Goal: Task Accomplishment & Management: Manage account settings

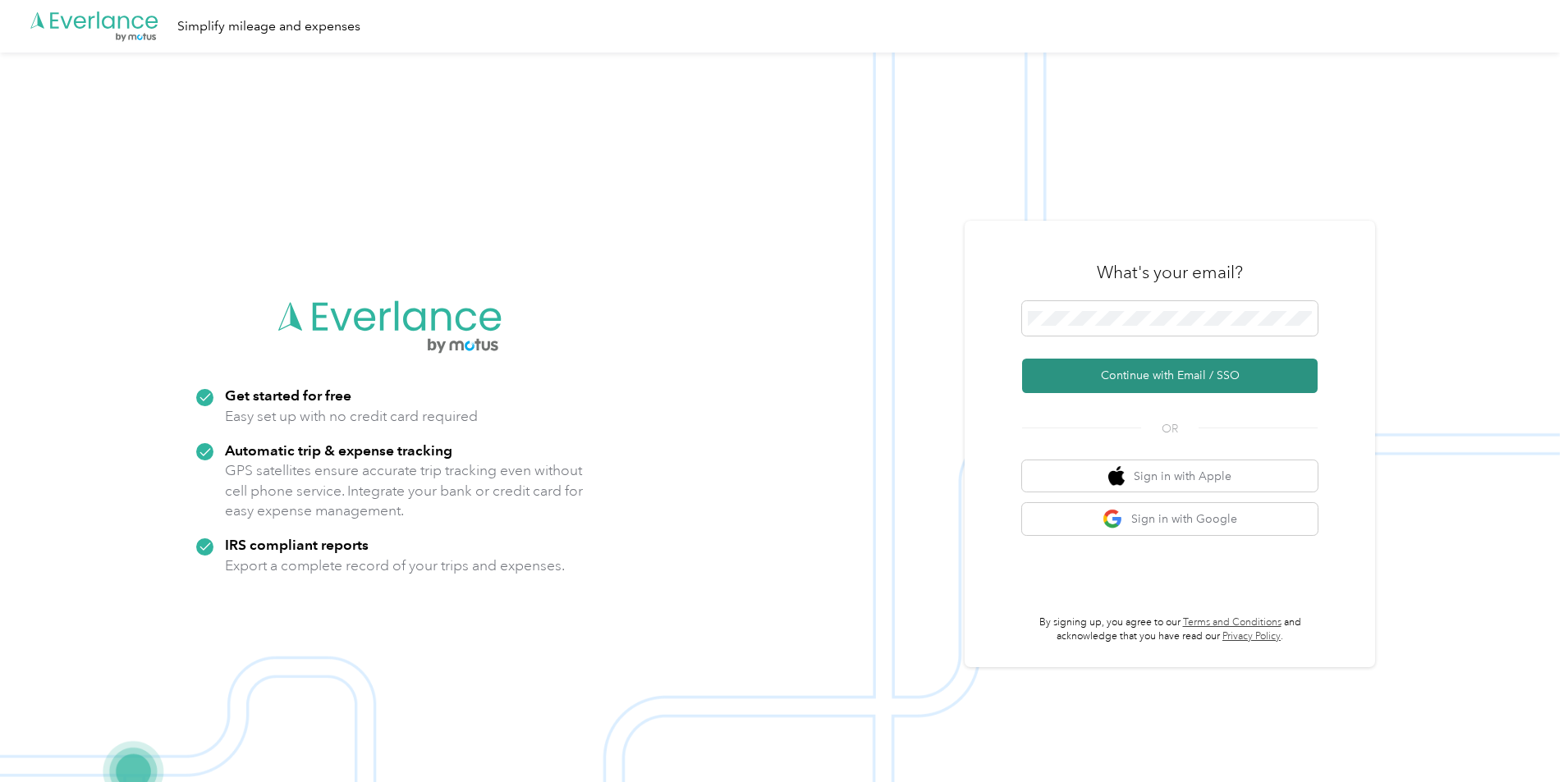
click at [1164, 377] on button "Continue with Email / SSO" at bounding box center [1170, 375] width 296 height 35
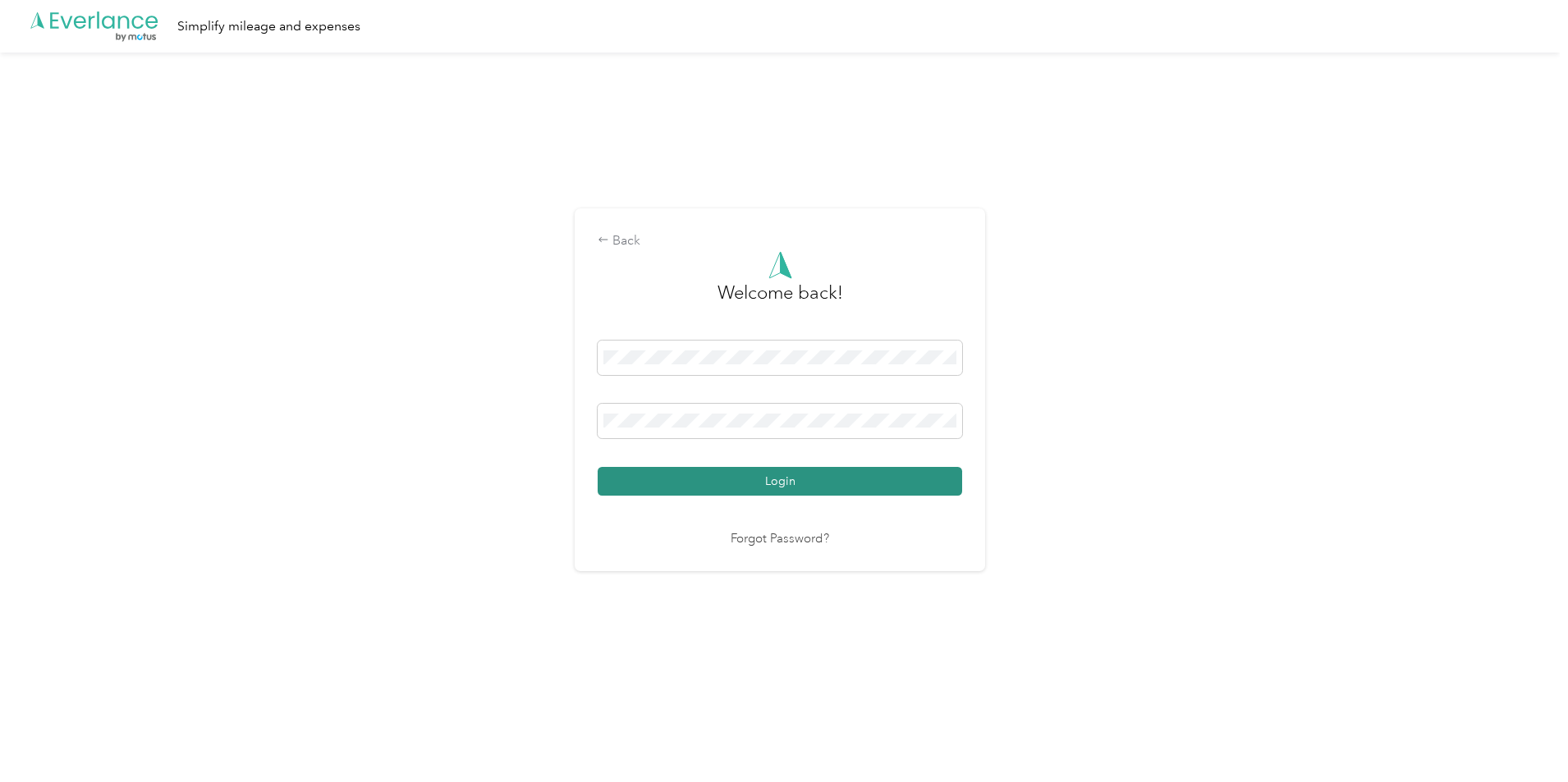
click at [686, 484] on button "Login" at bounding box center [779, 482] width 364 height 29
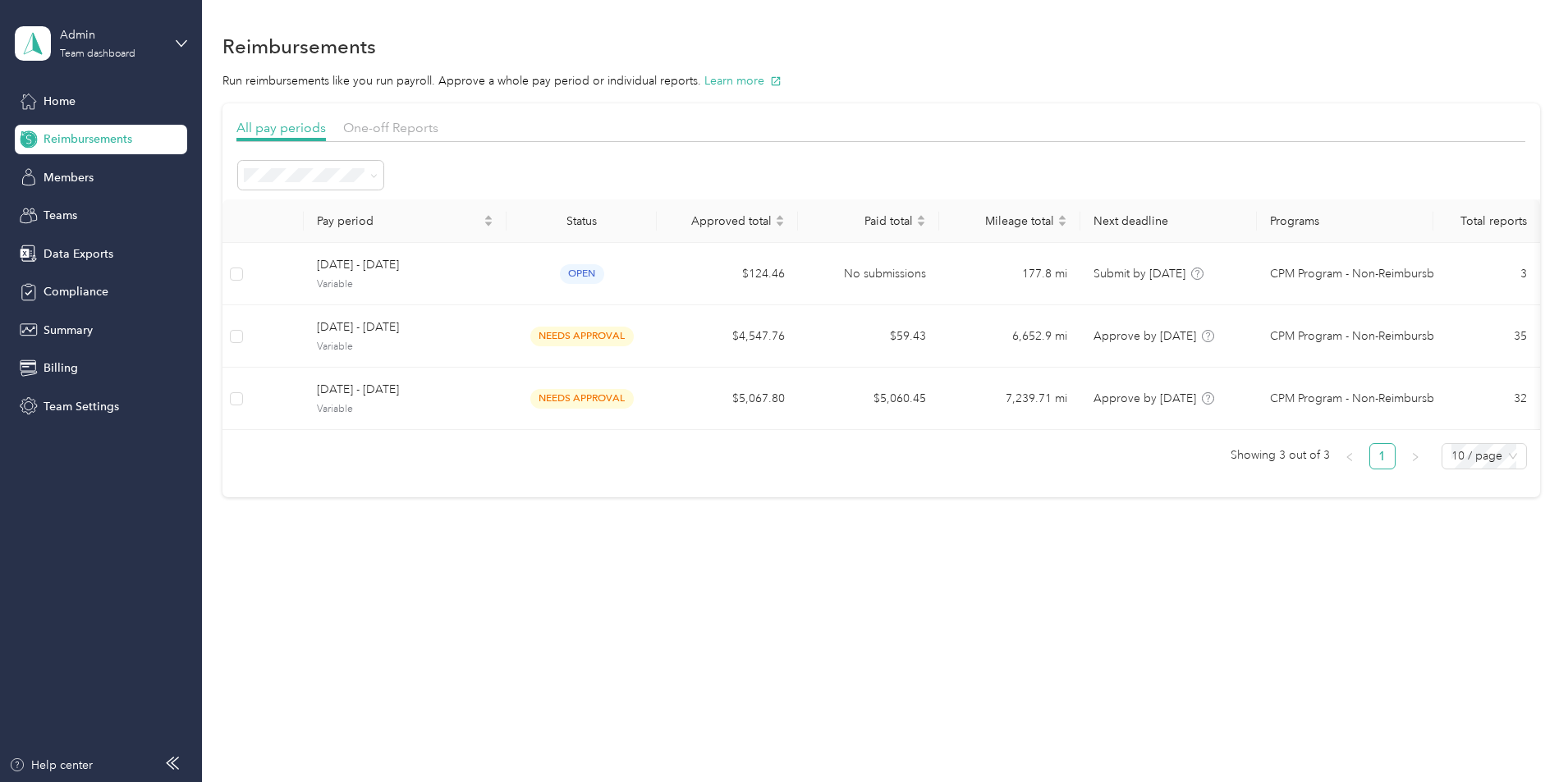
click at [65, 144] on span "Reimbursements" at bounding box center [87, 139] width 89 height 17
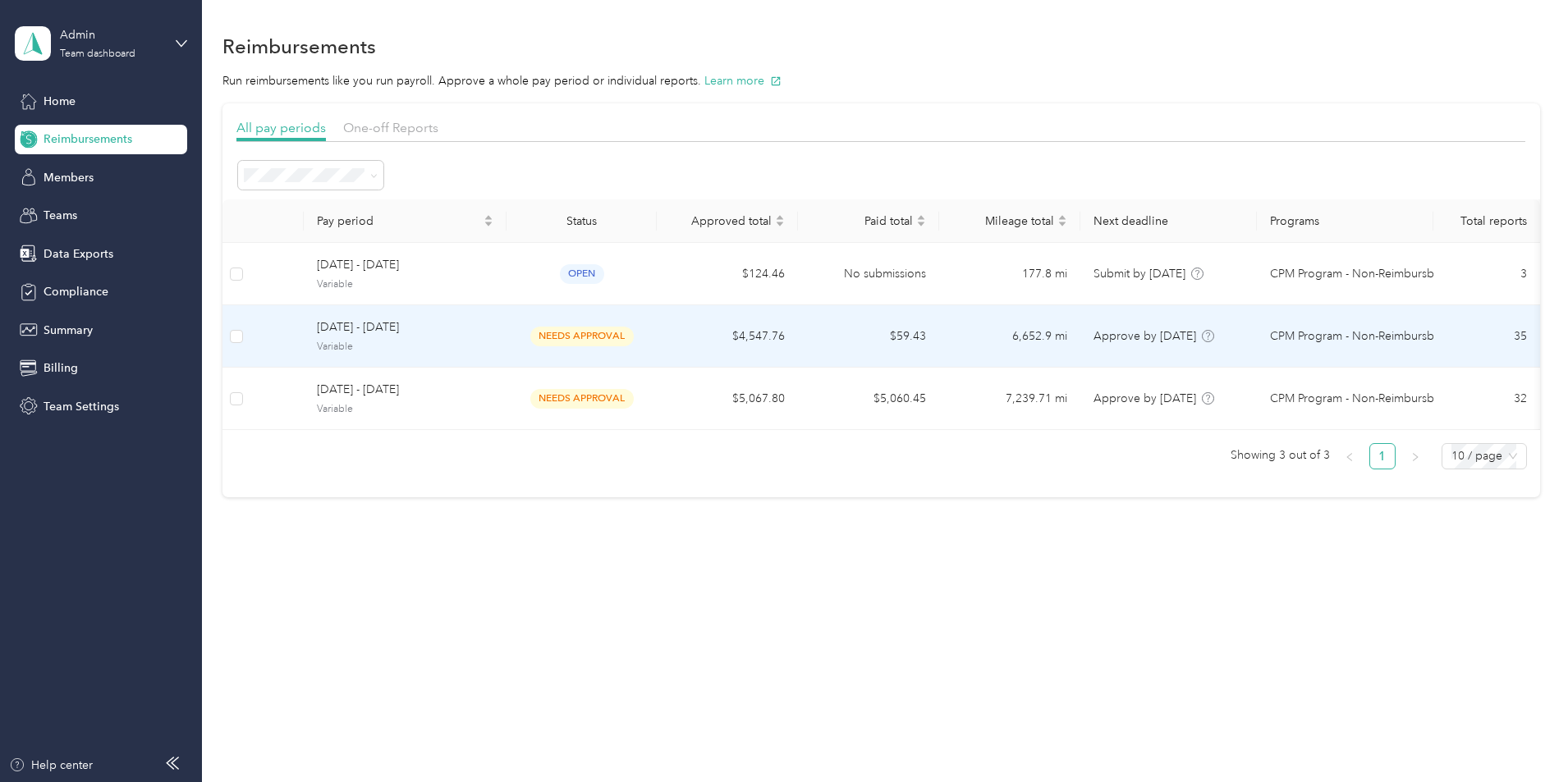
click at [474, 335] on span "[DATE] - [DATE]" at bounding box center [405, 327] width 177 height 18
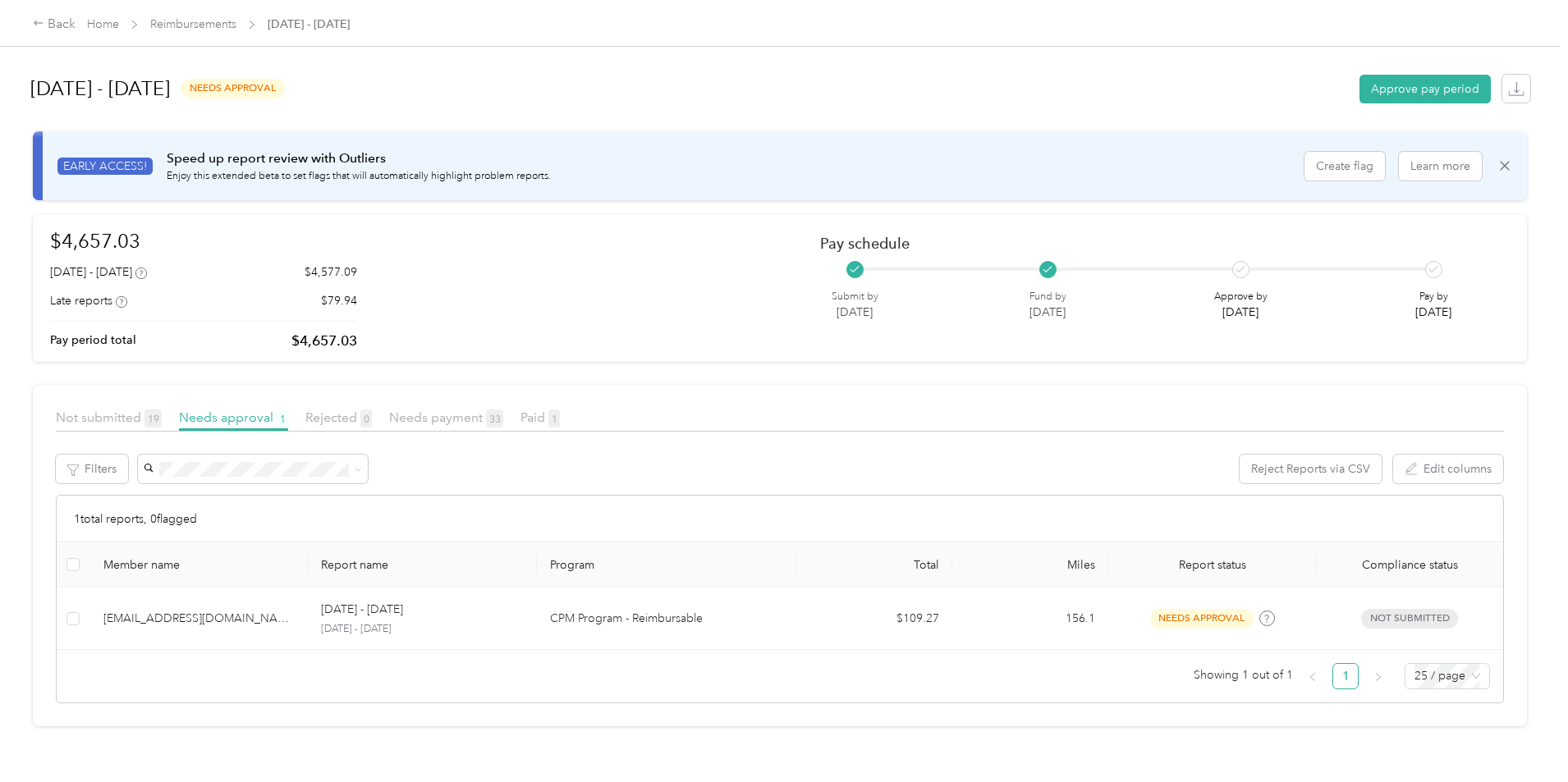
click at [237, 16] on span "Reimbursements" at bounding box center [194, 24] width 86 height 17
click at [237, 21] on link "Reimbursements" at bounding box center [194, 24] width 86 height 14
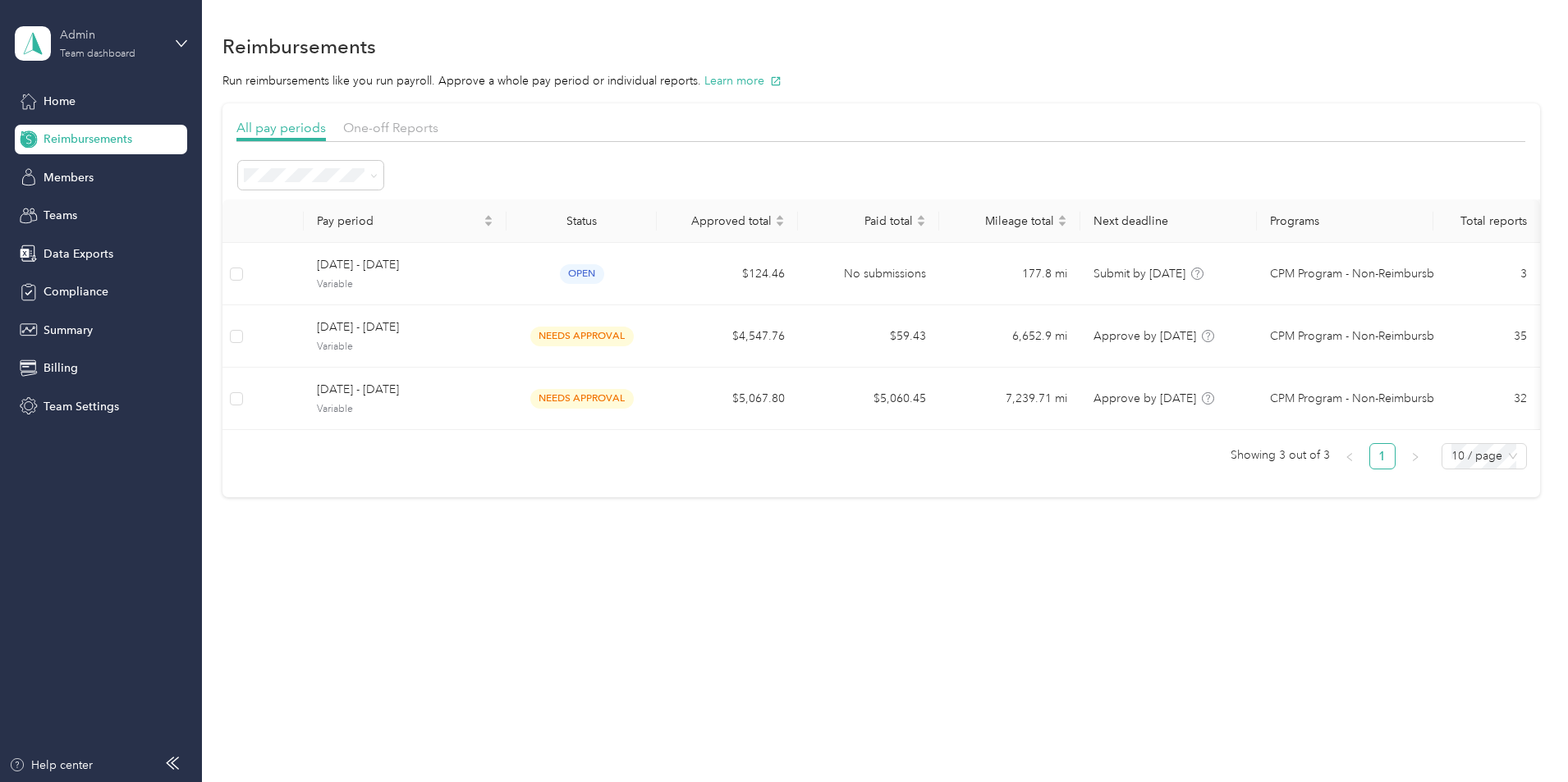
click at [104, 38] on div "Admin" at bounding box center [111, 35] width 102 height 17
click at [87, 137] on div "Team dashboard" at bounding box center [233, 126] width 415 height 29
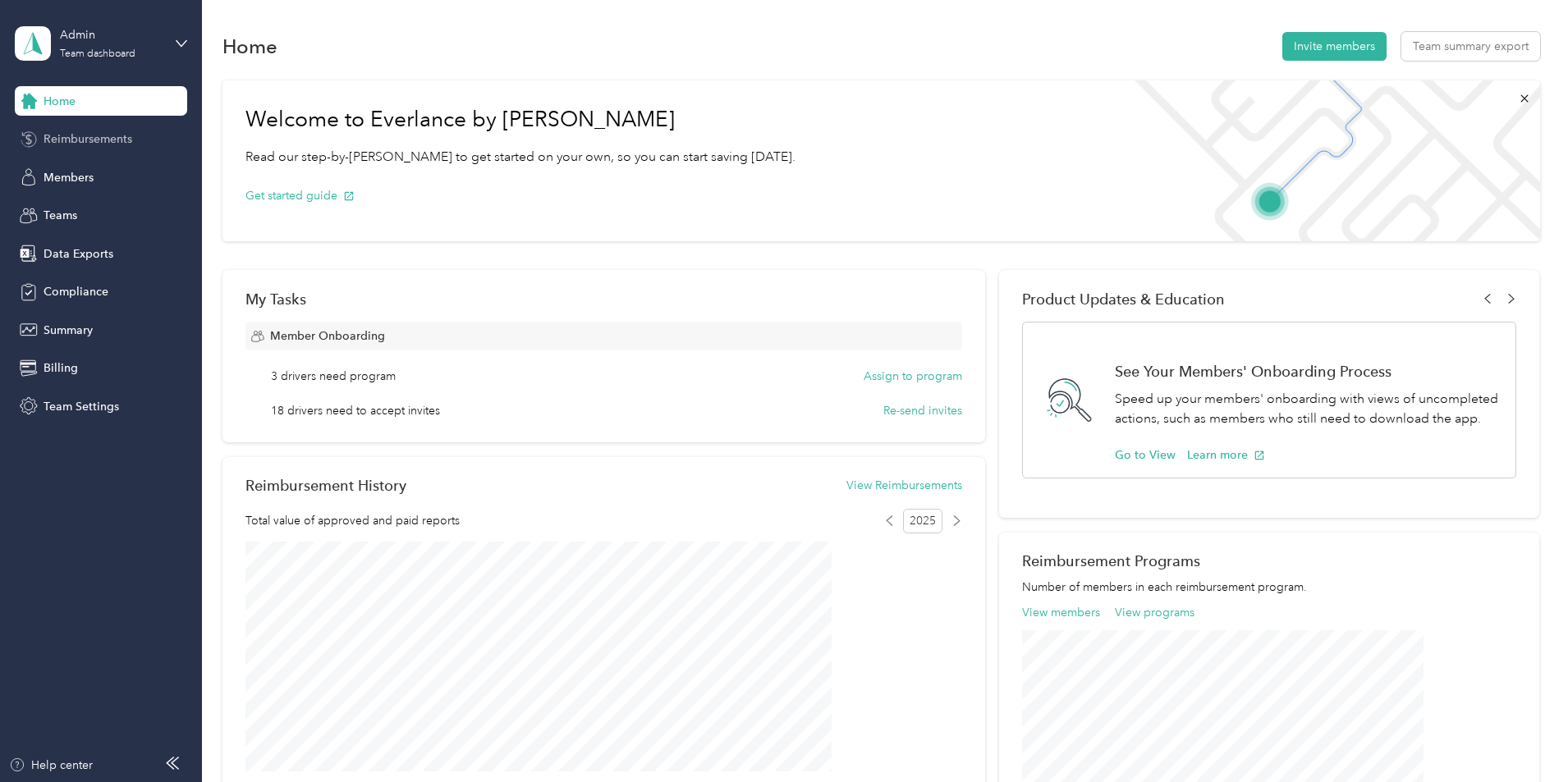
click at [107, 136] on span "Reimbursements" at bounding box center [87, 139] width 89 height 17
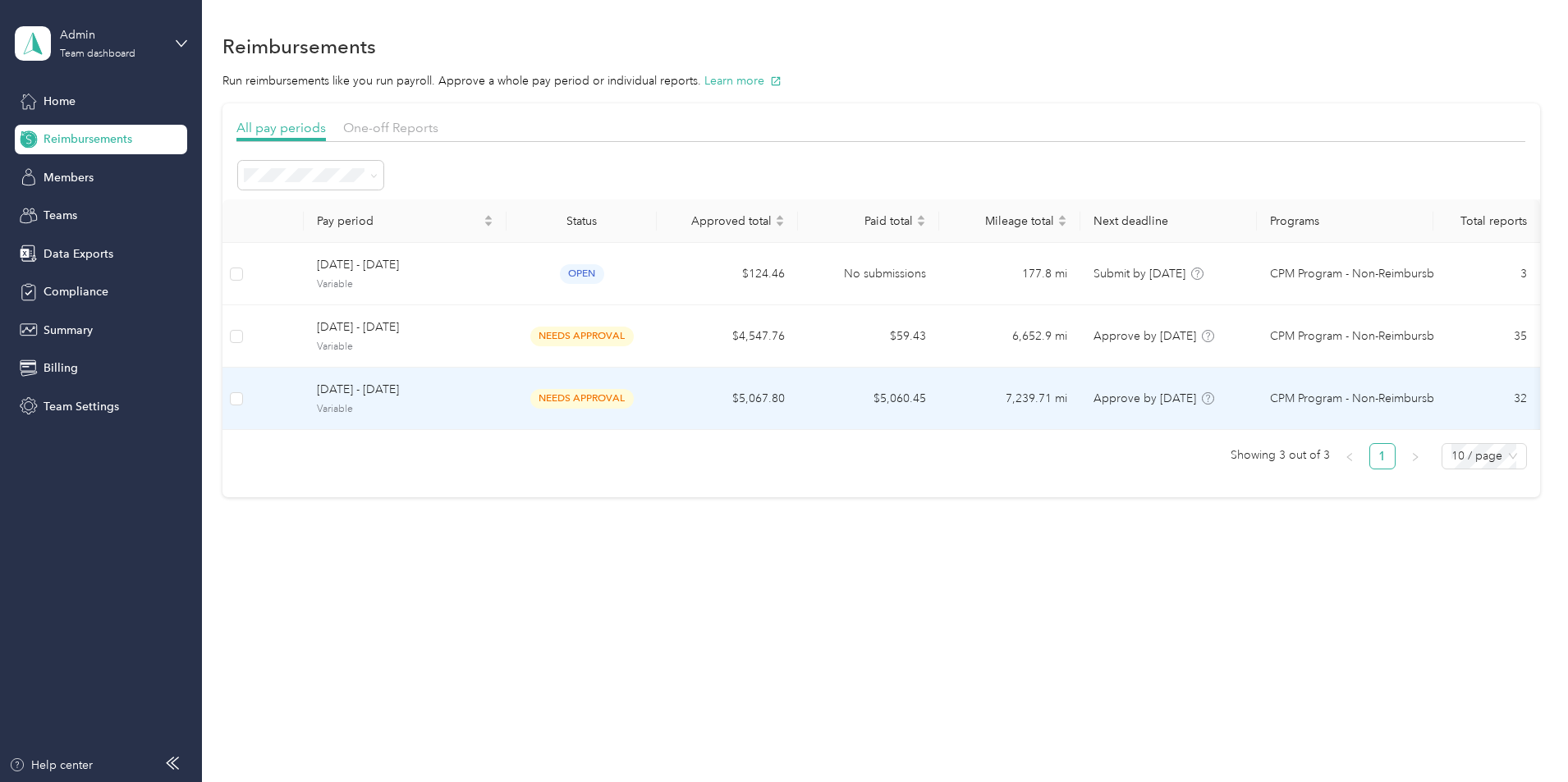
click at [465, 390] on span "[DATE] - [DATE]" at bounding box center [405, 390] width 177 height 18
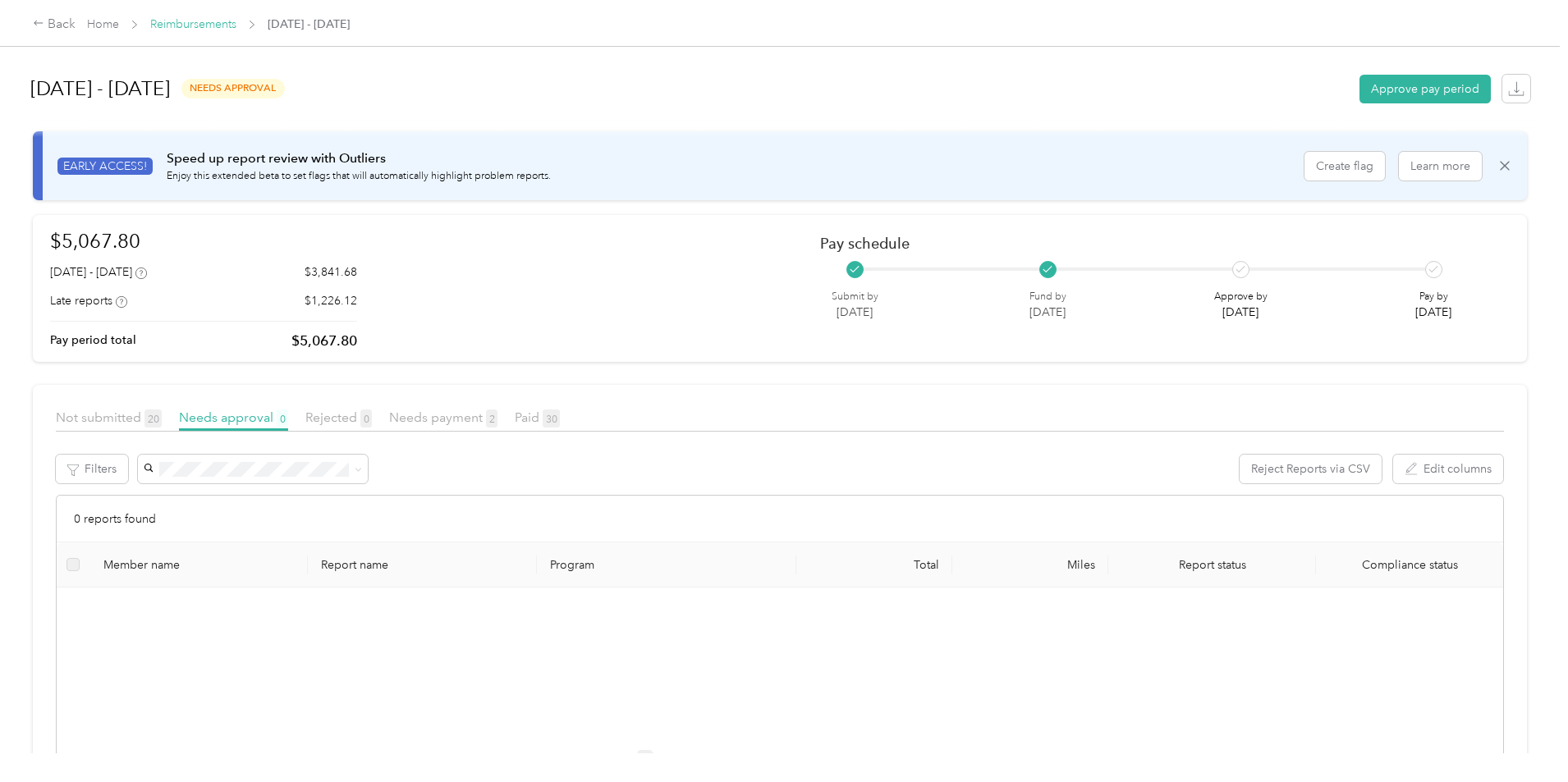
click at [237, 22] on link "Reimbursements" at bounding box center [194, 24] width 86 height 14
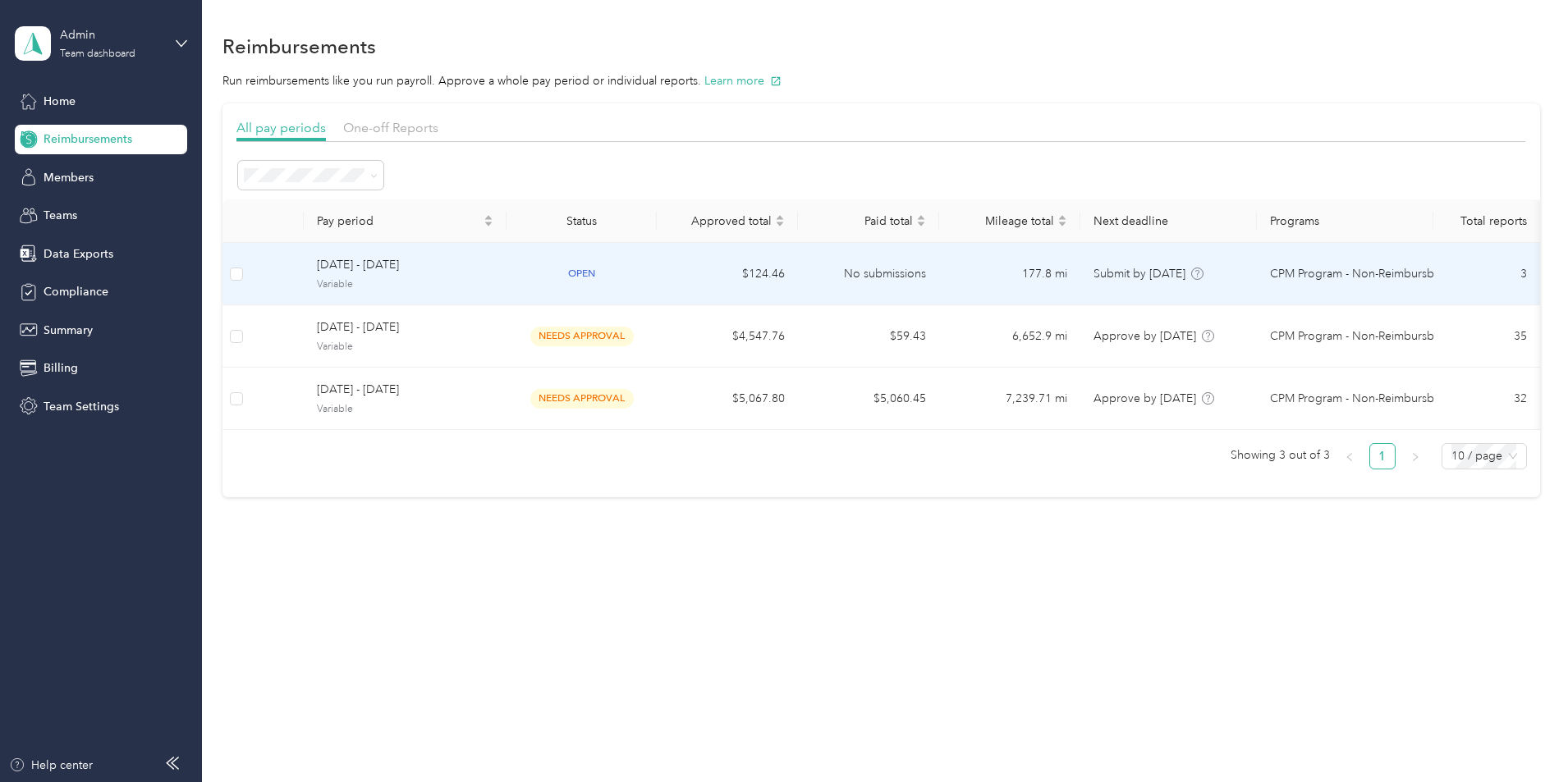
click at [494, 274] on span "[DATE] - [DATE]" at bounding box center [405, 265] width 177 height 18
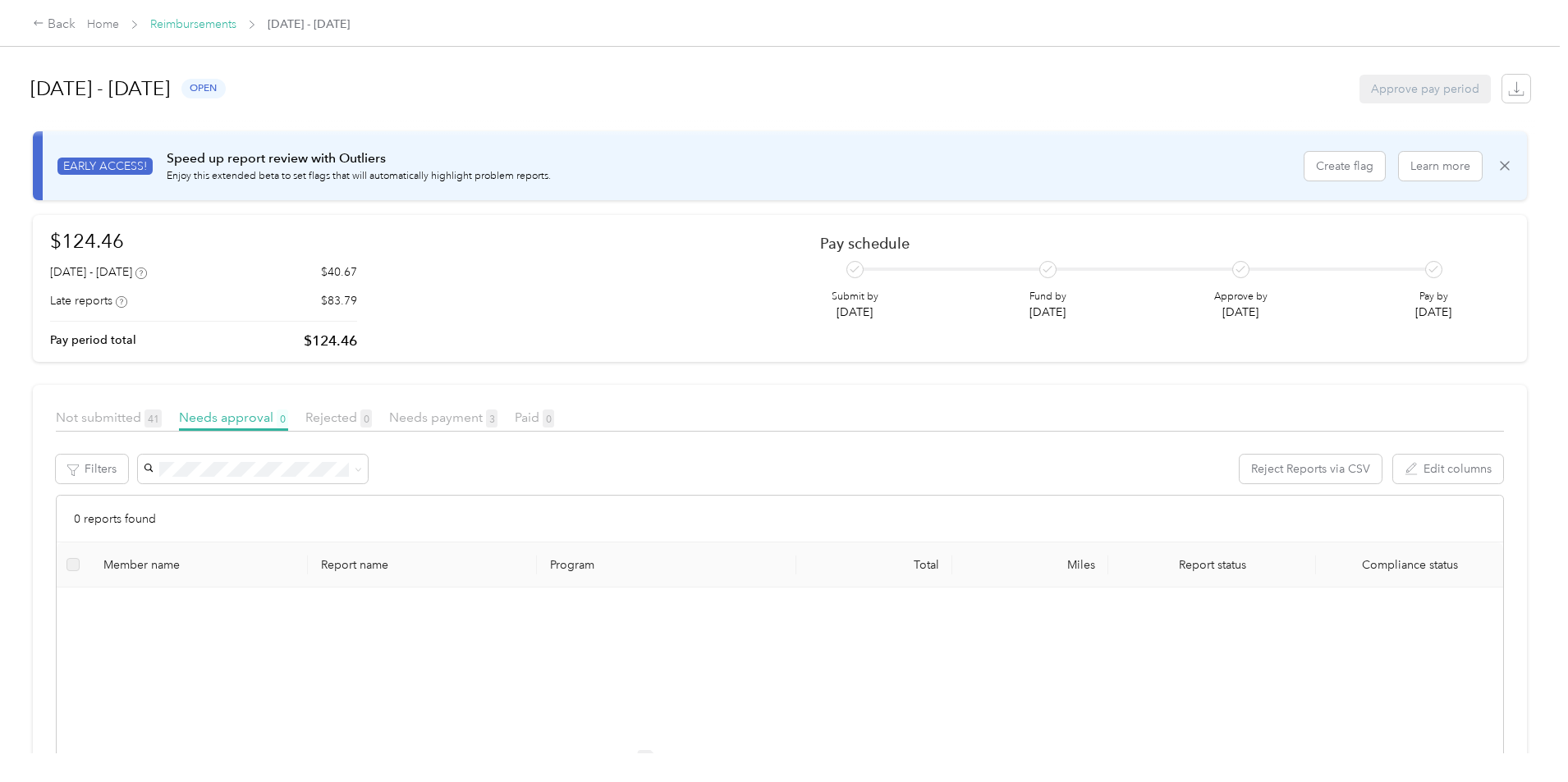
click at [237, 22] on link "Reimbursements" at bounding box center [194, 24] width 86 height 14
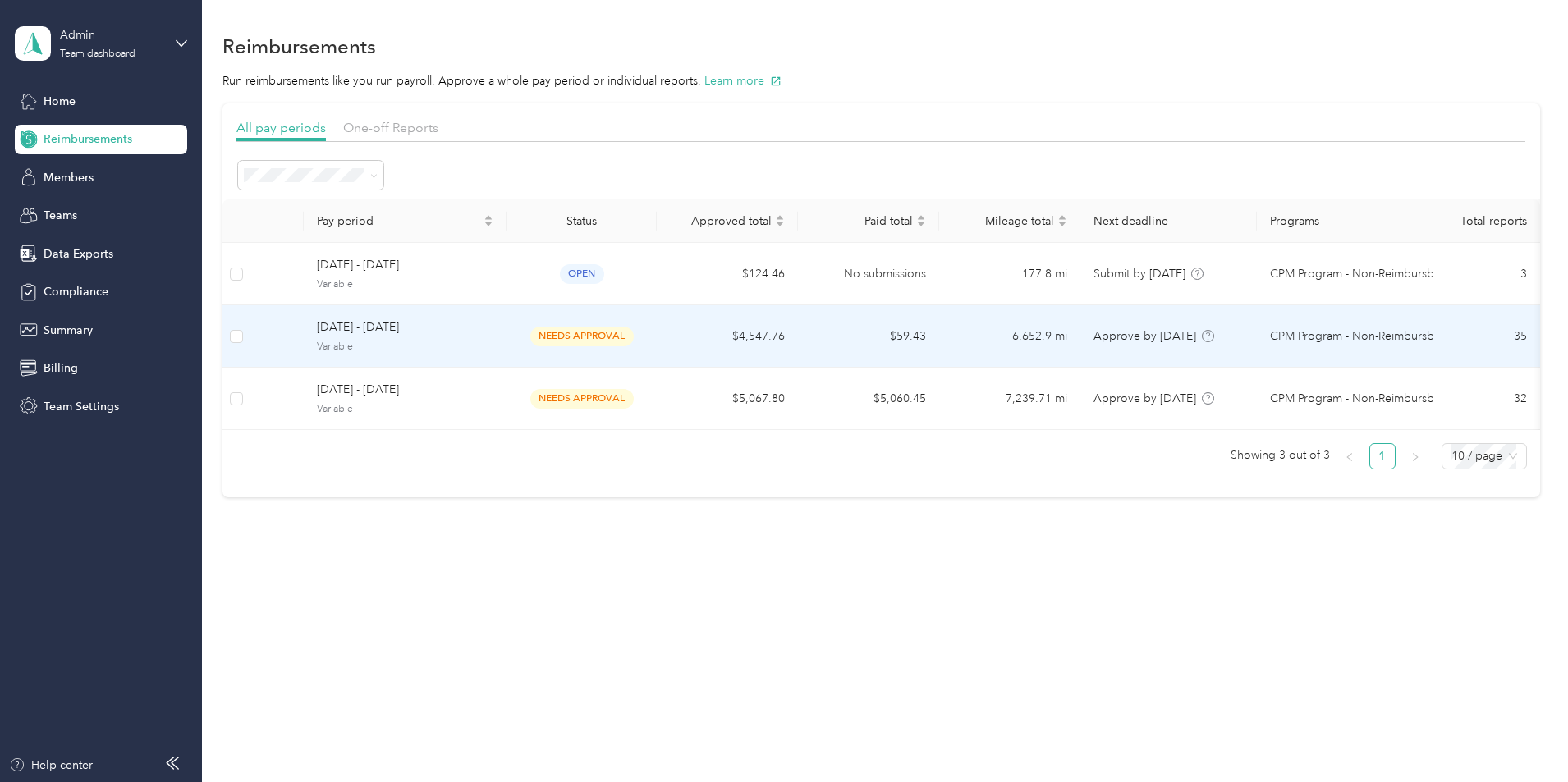
click at [494, 341] on span "Variable" at bounding box center [405, 347] width 177 height 14
